Goal: Task Accomplishment & Management: Complete application form

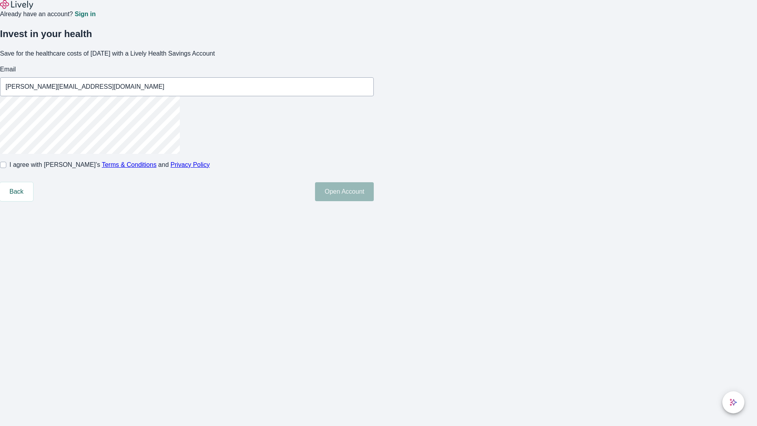
click at [6, 168] on input "I agree with Lively’s Terms & Conditions and Privacy Policy" at bounding box center [3, 165] width 6 height 6
checkbox input "true"
click at [374, 201] on button "Open Account" at bounding box center [344, 191] width 59 height 19
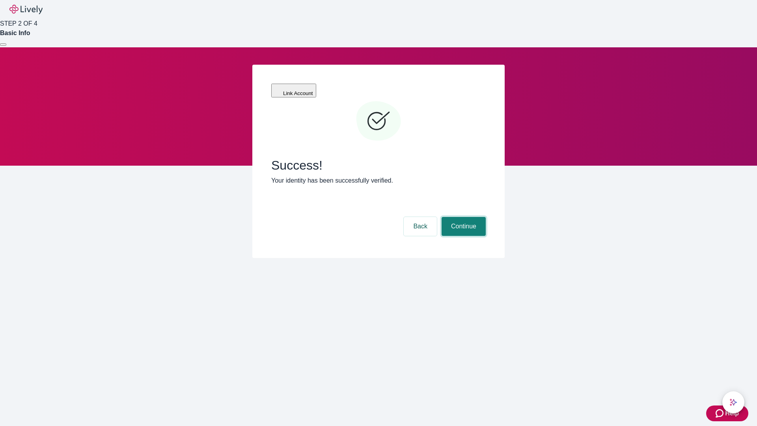
click at [463, 217] on button "Continue" at bounding box center [464, 226] width 44 height 19
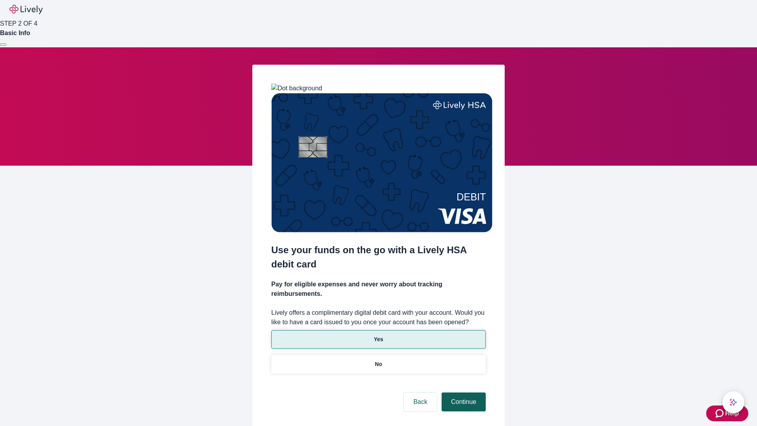
click at [378, 335] on p "Yes" at bounding box center [378, 339] width 9 height 8
click at [463, 392] on button "Continue" at bounding box center [464, 401] width 44 height 19
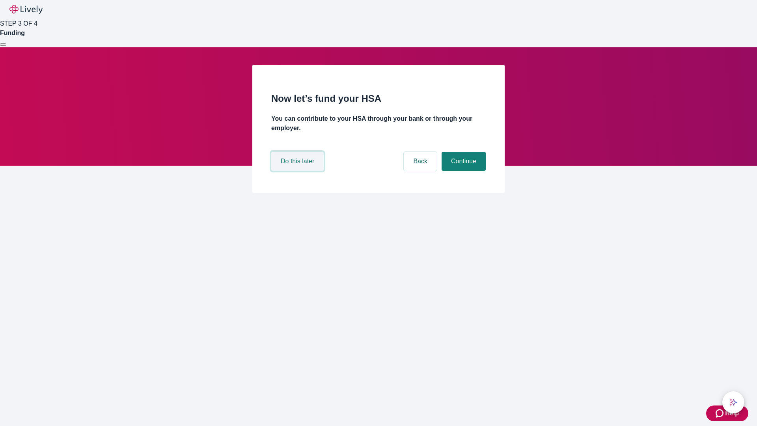
click at [298, 171] on button "Do this later" at bounding box center [297, 161] width 52 height 19
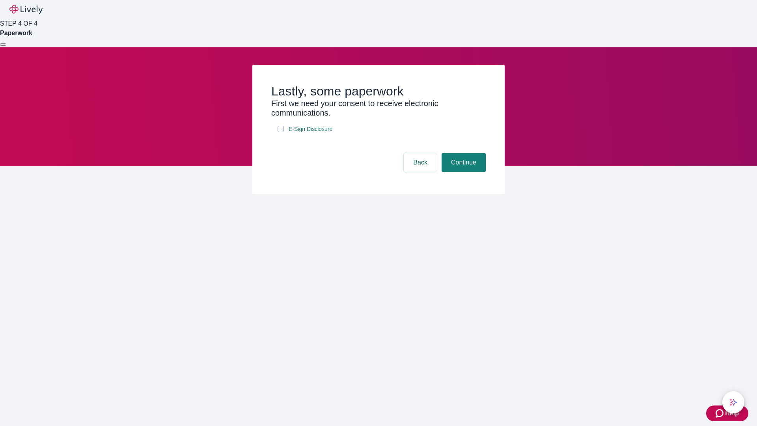
click at [281, 132] on input "E-Sign Disclosure" at bounding box center [281, 129] width 6 height 6
checkbox input "true"
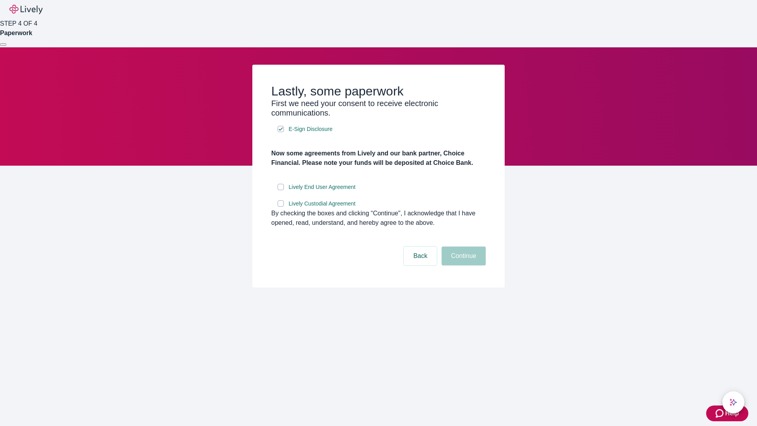
click at [281, 190] on input "Lively End User Agreement" at bounding box center [281, 187] width 6 height 6
checkbox input "true"
click at [281, 207] on input "Lively Custodial Agreement" at bounding box center [281, 203] width 6 height 6
checkbox input "true"
click at [463, 265] on button "Continue" at bounding box center [464, 255] width 44 height 19
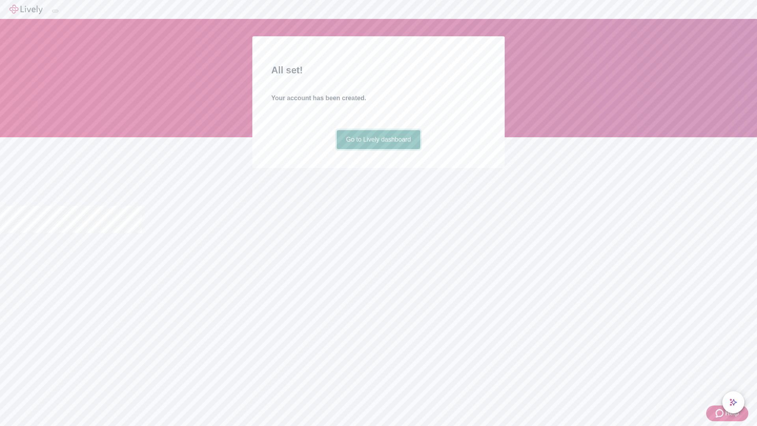
click at [378, 149] on link "Go to Lively dashboard" at bounding box center [379, 139] width 84 height 19
